Goal: Task Accomplishment & Management: Manage account settings

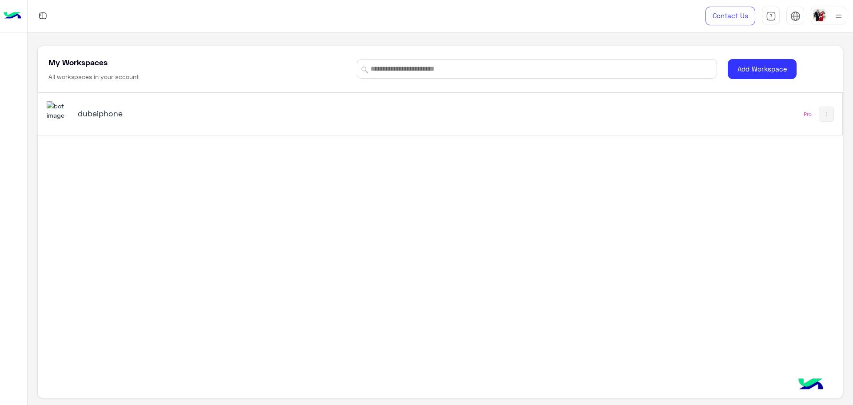
click at [130, 119] on div "dubaiphone" at bounding box center [220, 114] width 284 height 12
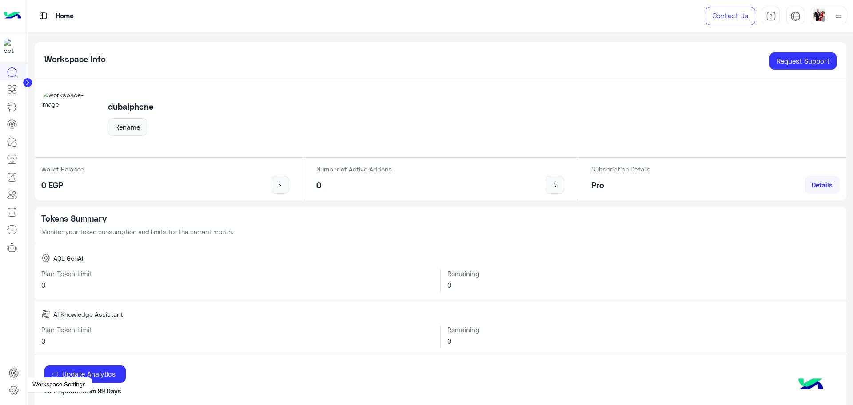
click at [13, 391] on icon at bounding box center [13, 390] width 11 height 11
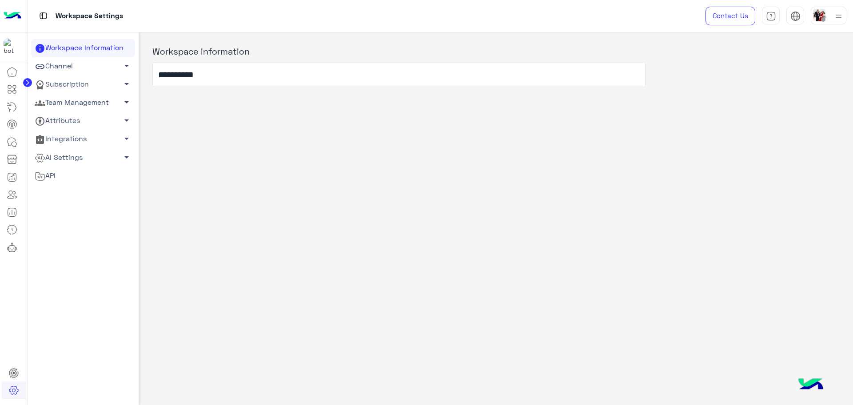
click at [88, 104] on link "Team Management arrow_drop_down" at bounding box center [83, 103] width 104 height 18
click at [77, 119] on link "Team Members" at bounding box center [83, 120] width 104 height 16
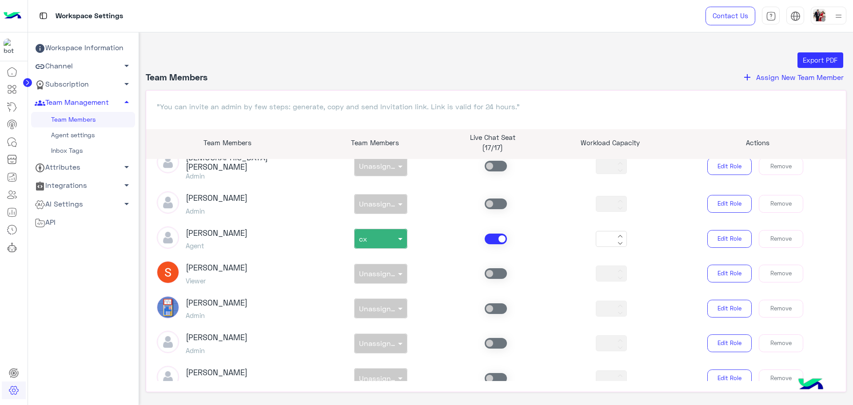
scroll to position [1639, 0]
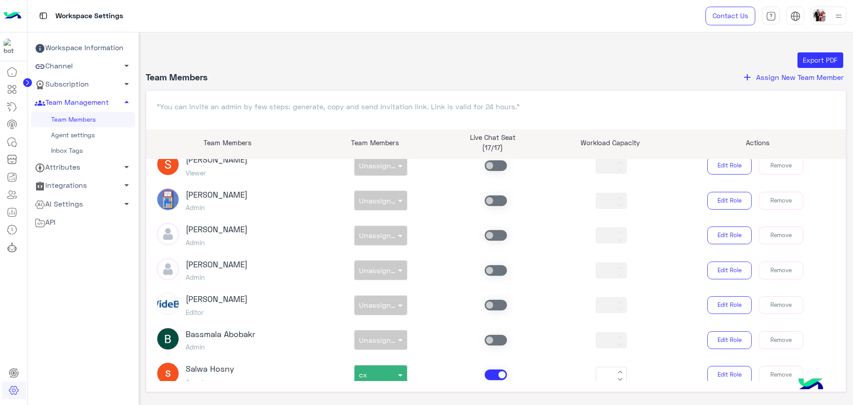
click at [227, 365] on h3 "salwa hosny" at bounding box center [210, 370] width 48 height 10
click at [200, 365] on h3 "salwa hosny" at bounding box center [210, 370] width 48 height 10
copy h3 "salwa hosny"
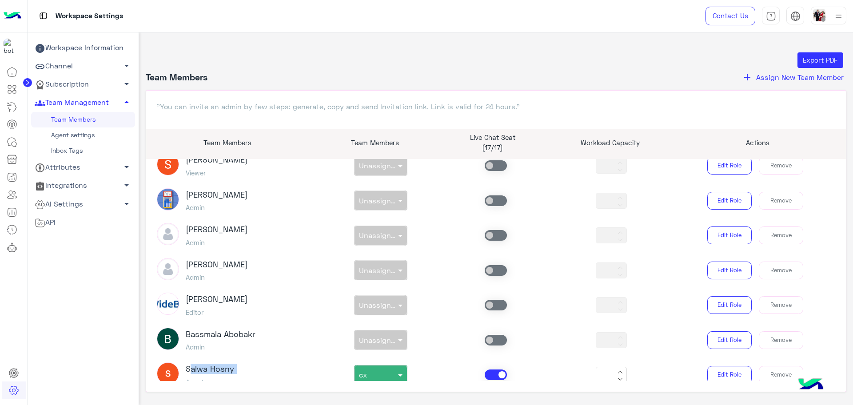
click at [99, 136] on link "Agent settings" at bounding box center [83, 136] width 104 height 16
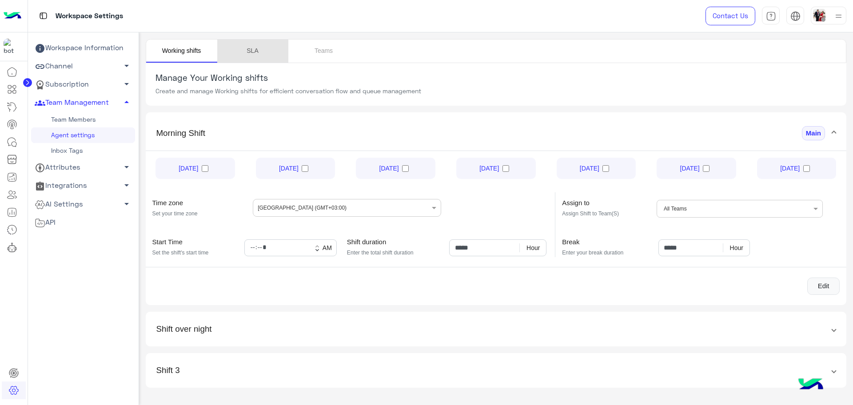
click at [256, 53] on link "SLA" at bounding box center [252, 51] width 71 height 23
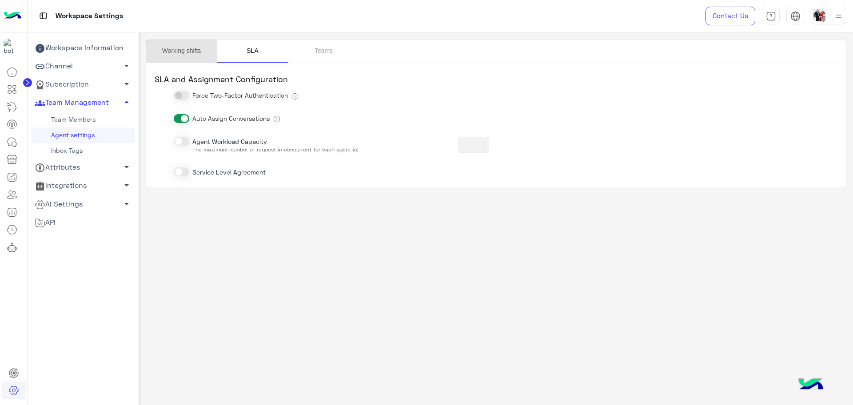
click at [198, 50] on link "Working shifts" at bounding box center [181, 51] width 71 height 23
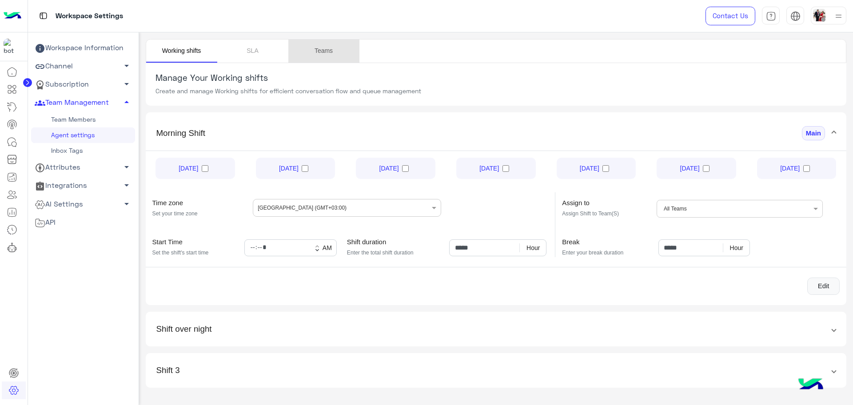
click at [325, 50] on link "Teams" at bounding box center [323, 51] width 71 height 23
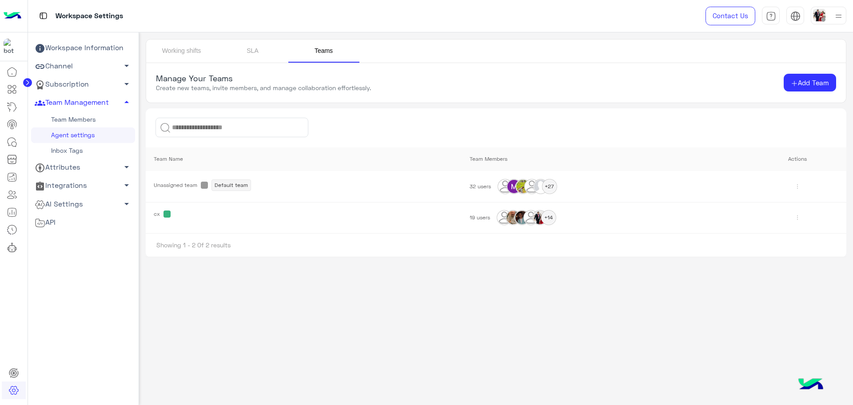
click at [551, 217] on div "+14" at bounding box center [549, 218] width 14 height 14
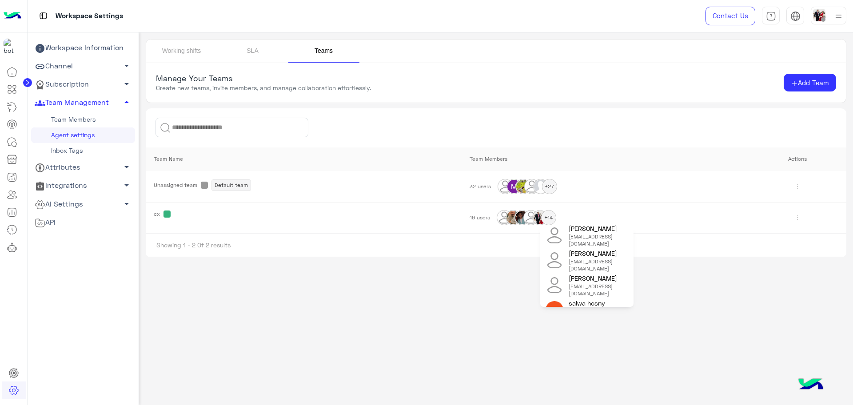
scroll to position [273, 0]
click at [607, 299] on div "[EMAIL_ADDRESS][DOMAIN_NAME]" at bounding box center [599, 296] width 60 height 14
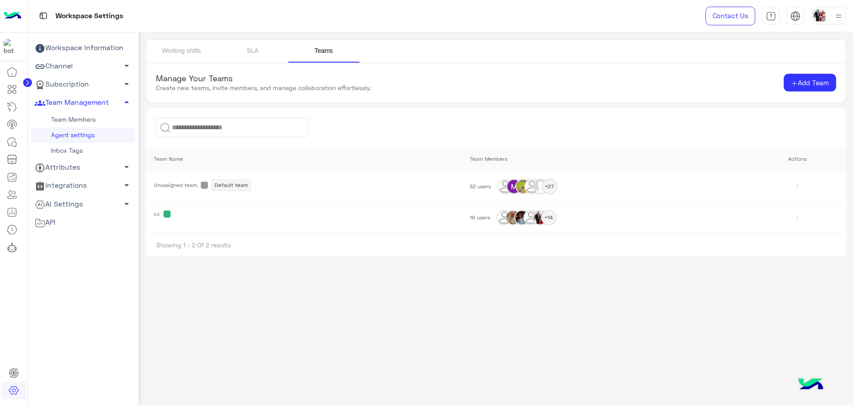
click at [607, 299] on div "Working shifts SLA Teams Manage Your Teams Create new teams, invite members, an…" at bounding box center [496, 216] width 715 height 369
click at [542, 219] on div "+14" at bounding box center [549, 218] width 14 height 14
click at [410, 296] on div "Working shifts SLA Teams Manage Your Teams Create new teams, invite members, an…" at bounding box center [496, 216] width 715 height 369
click at [17, 145] on icon at bounding box center [12, 142] width 11 height 11
click at [13, 212] on icon at bounding box center [12, 212] width 11 height 11
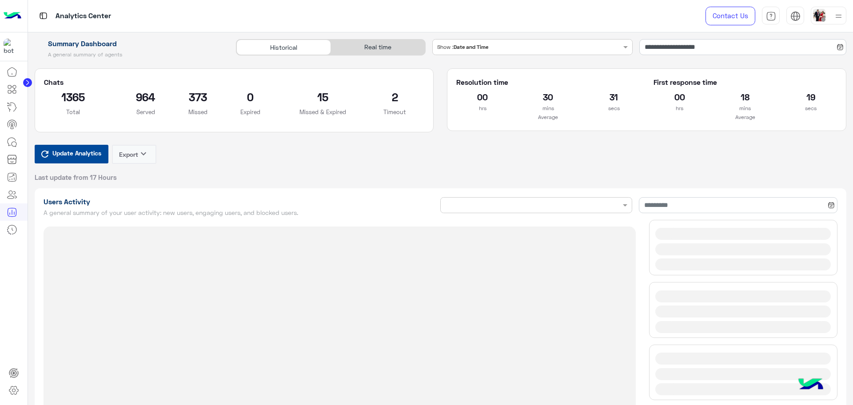
type input "**********"
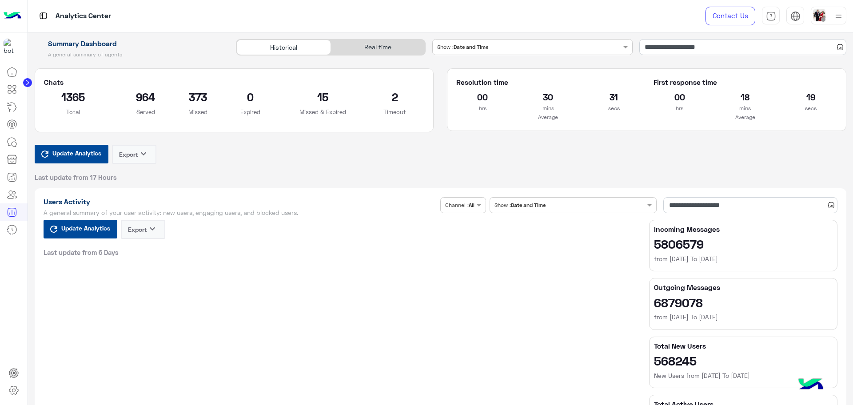
type input "**********"
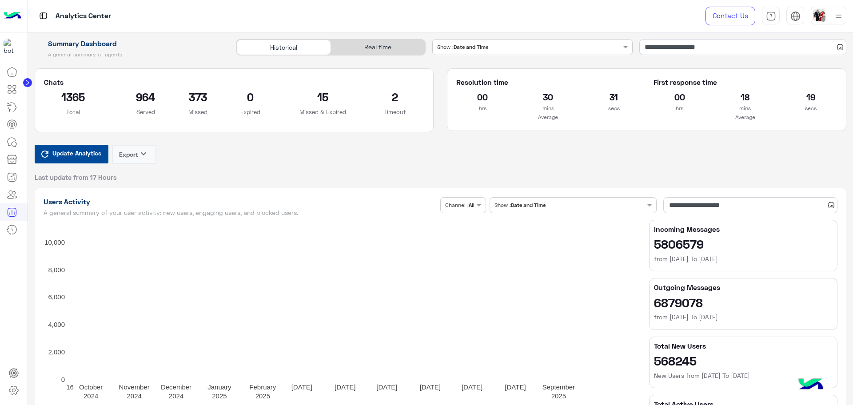
type input "**********"
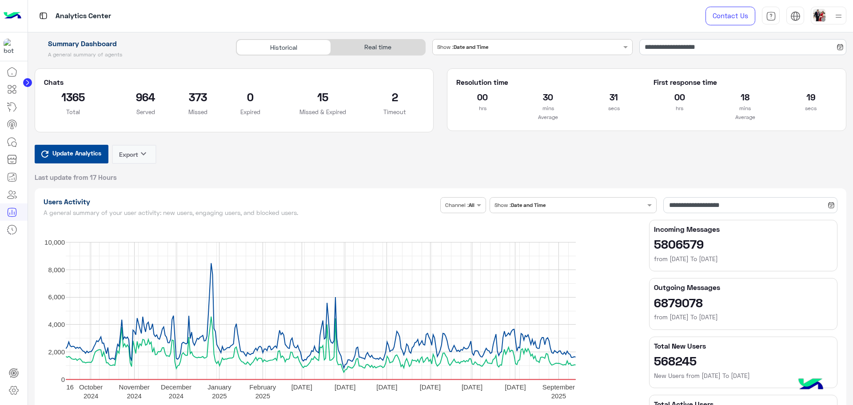
type input "**********"
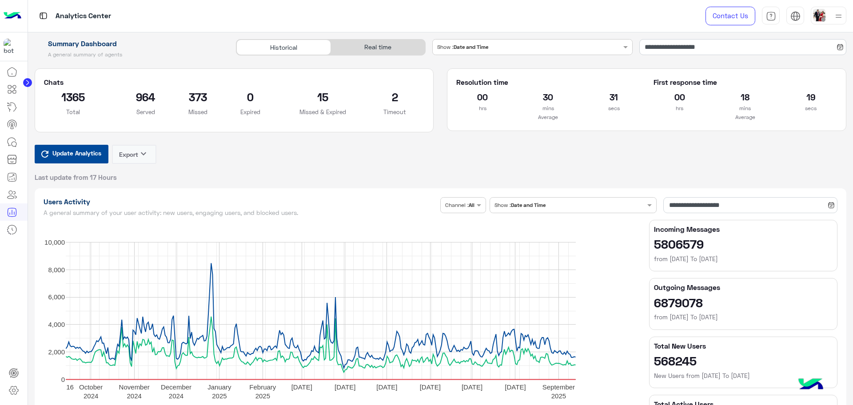
type input "**********"
click at [382, 47] on div "Real time" at bounding box center [378, 48] width 94 height 16
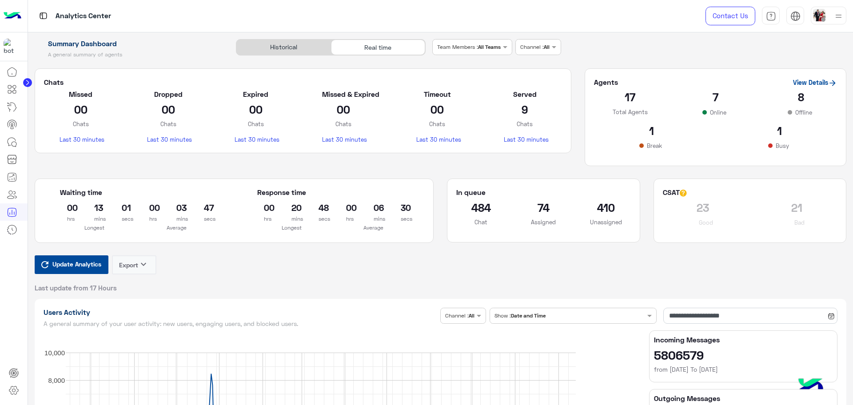
click at [84, 266] on span "Update Analytics" at bounding box center [76, 264] width 53 height 12
click at [92, 266] on span "Update Analytics" at bounding box center [76, 264] width 53 height 12
click at [811, 82] on link "View Details" at bounding box center [815, 83] width 44 height 8
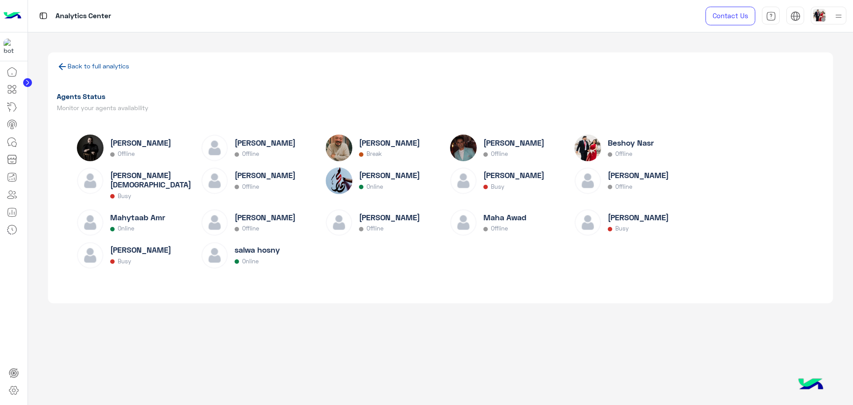
click at [385, 179] on h6 "[PERSON_NAME]" at bounding box center [389, 175] width 61 height 9
click at [275, 251] on h6 "salwa hosny" at bounding box center [257, 249] width 45 height 9
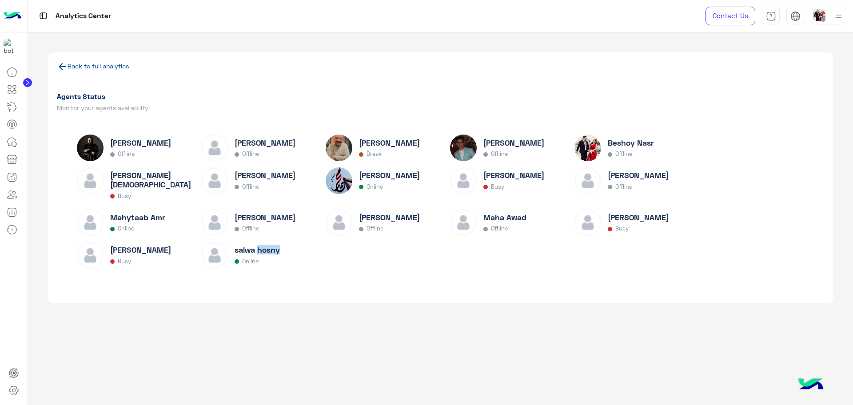
click at [275, 251] on h6 "salwa hosny" at bounding box center [257, 249] width 45 height 9
click at [154, 216] on h6 "Mahytaab Amr" at bounding box center [137, 217] width 55 height 9
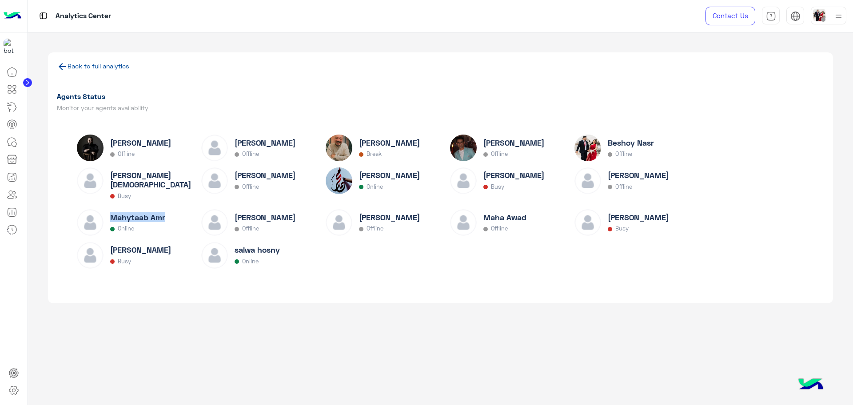
click at [105, 69] on link "Back to full analytics" at bounding box center [99, 66] width 62 height 8
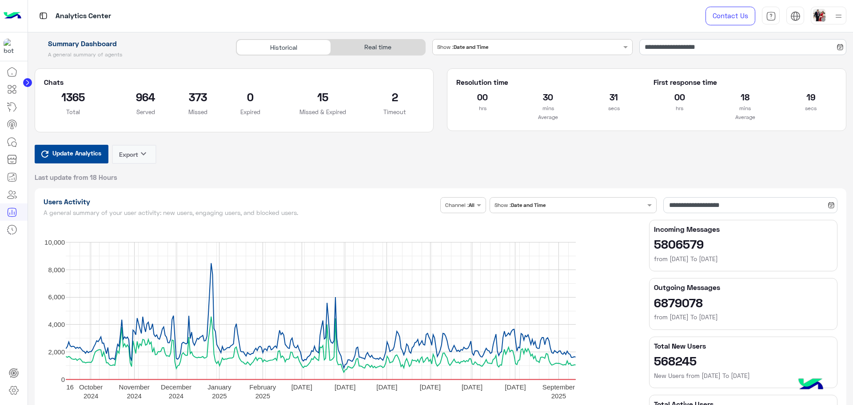
click at [381, 48] on div "Real time" at bounding box center [378, 48] width 94 height 16
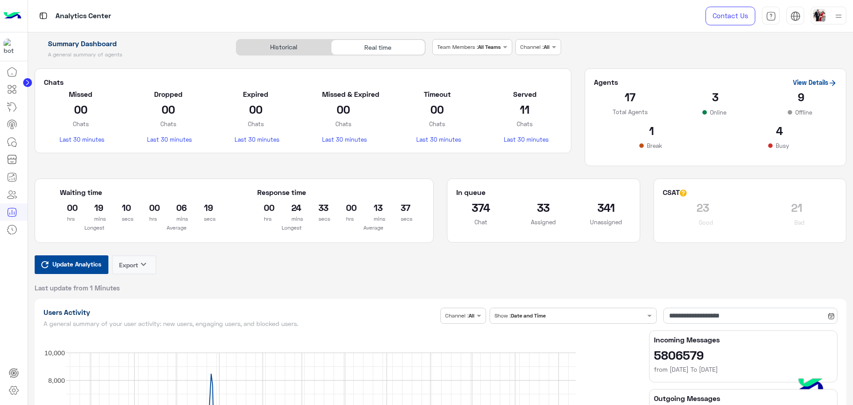
click at [94, 264] on span "Update Analytics" at bounding box center [76, 264] width 53 height 12
click at [369, 51] on div "Real time" at bounding box center [378, 48] width 94 height 16
click at [69, 256] on button "Update Analytics" at bounding box center [72, 265] width 74 height 19
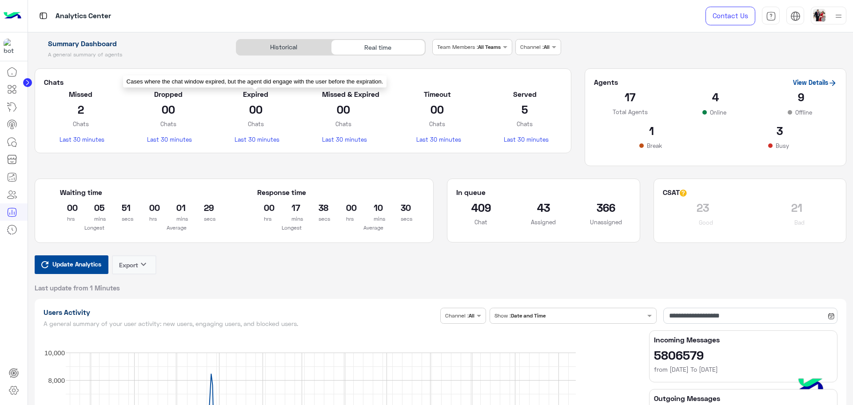
click at [94, 261] on span "Update Analytics" at bounding box center [76, 264] width 53 height 12
click at [89, 266] on span "Update Analytics" at bounding box center [76, 264] width 53 height 12
